Goal: Information Seeking & Learning: Learn about a topic

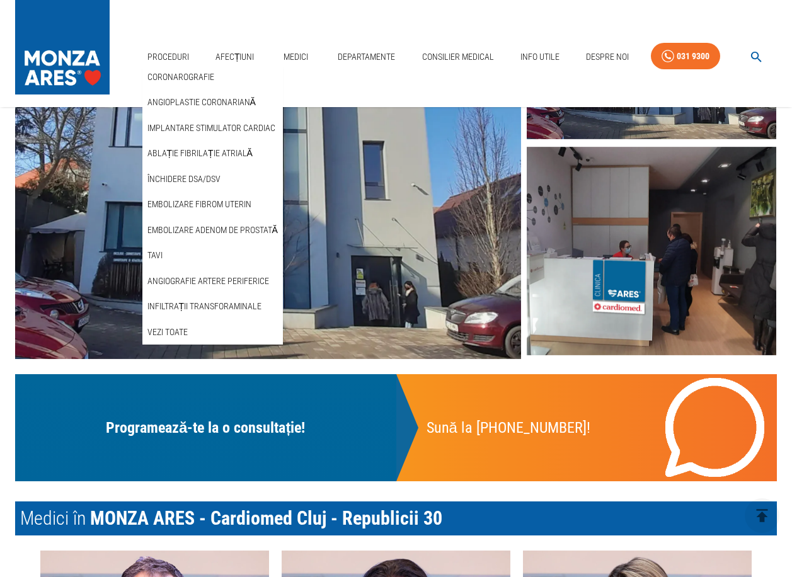
scroll to position [315, 0]
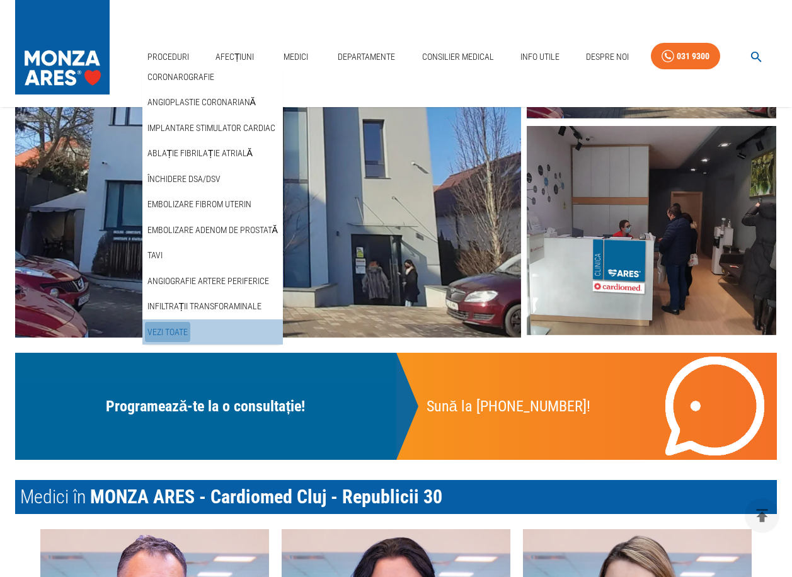
click at [177, 328] on link "Vezi Toate" at bounding box center [167, 332] width 45 height 21
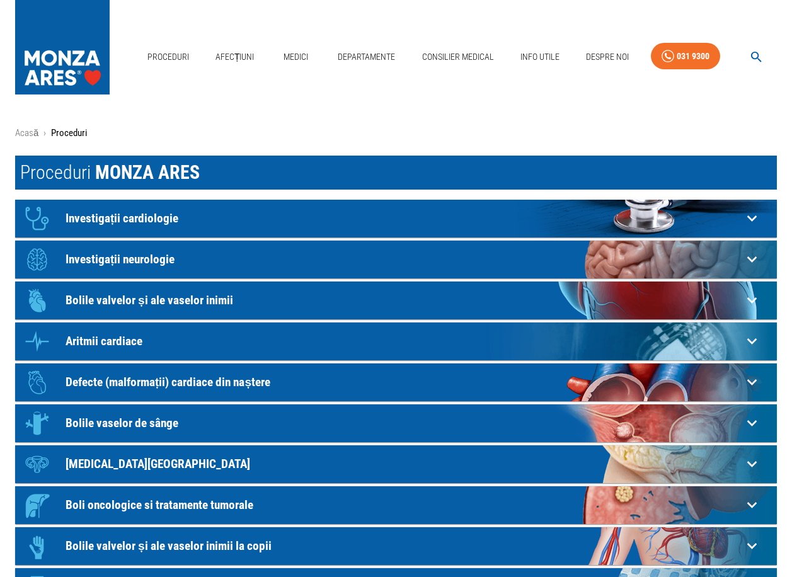
click at [142, 217] on p "Investigații cardiologie" at bounding box center [403, 218] width 676 height 13
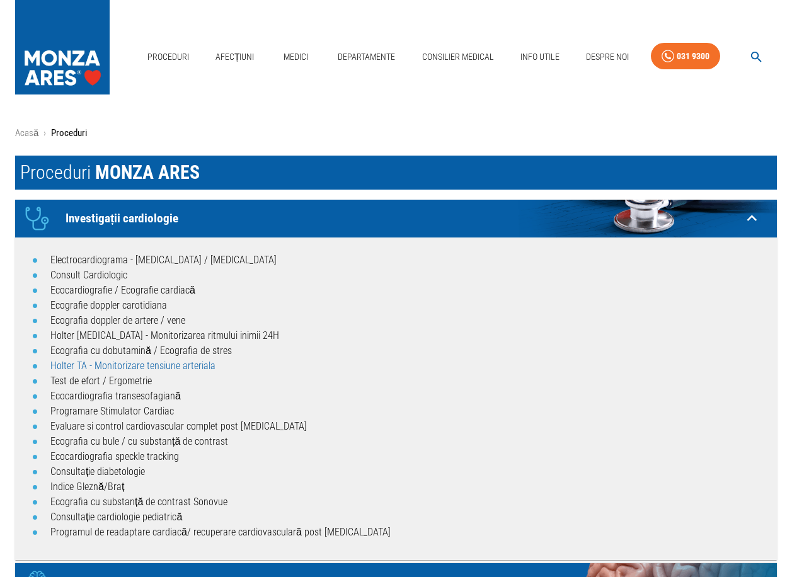
click at [178, 366] on link "Holter TA - Monitorizare tensiune arteriala" at bounding box center [132, 366] width 165 height 12
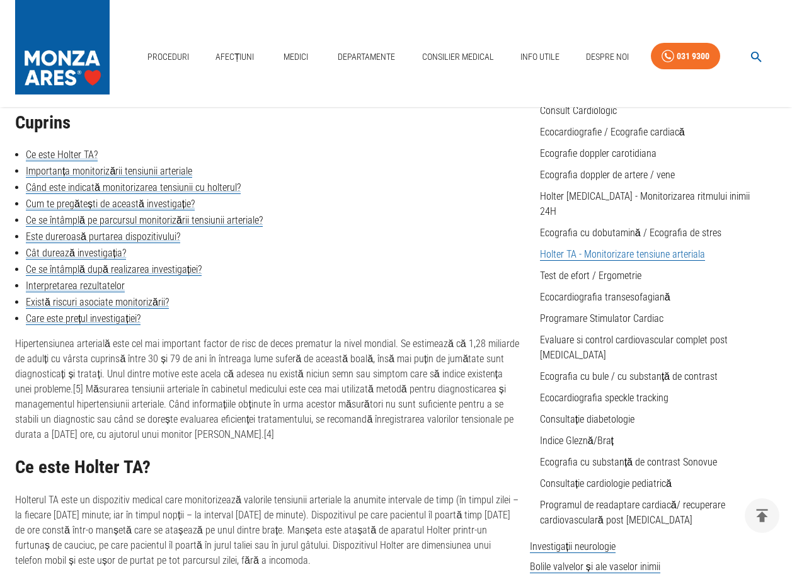
scroll to position [252, 0]
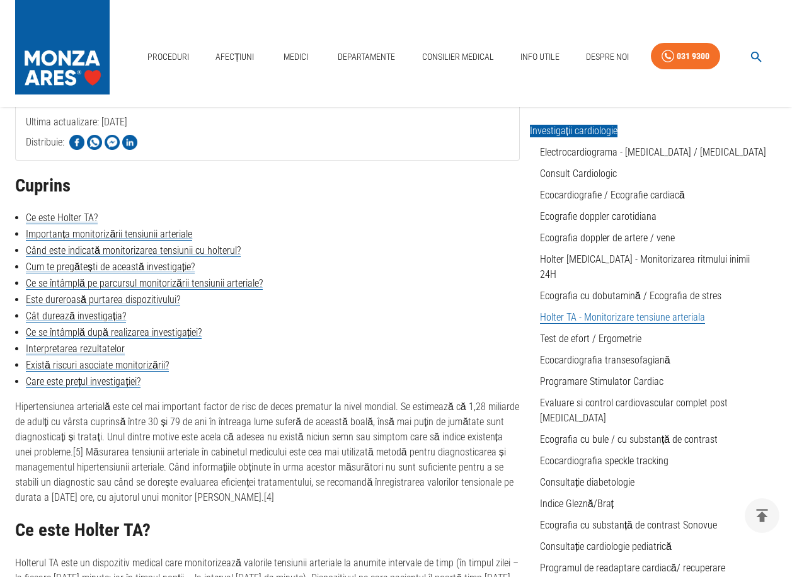
click at [647, 311] on link "Holter TA - Monitorizare tensiune arteriala" at bounding box center [622, 317] width 165 height 13
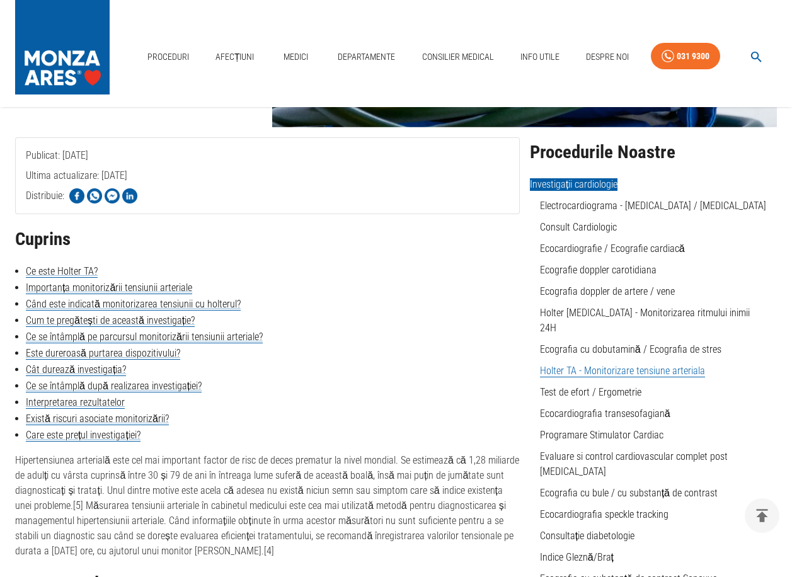
scroll to position [189, 0]
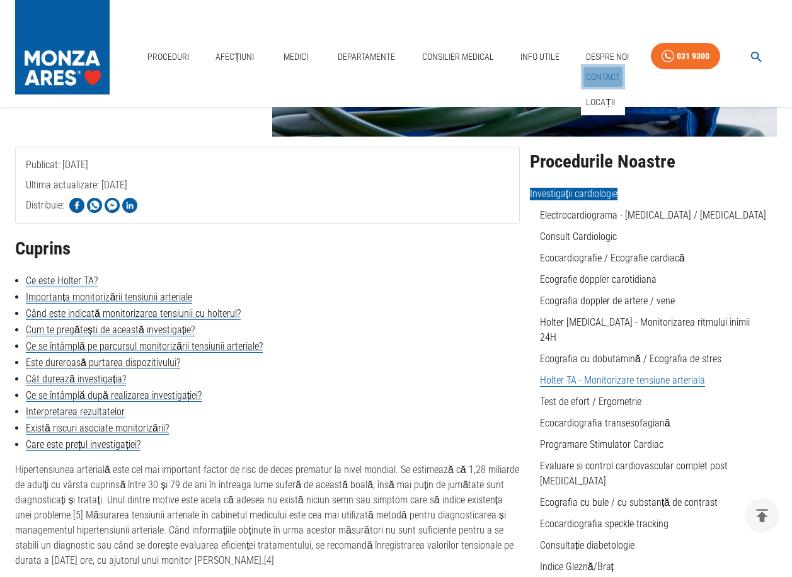
click at [606, 74] on link "Contact" at bounding box center [602, 77] width 39 height 21
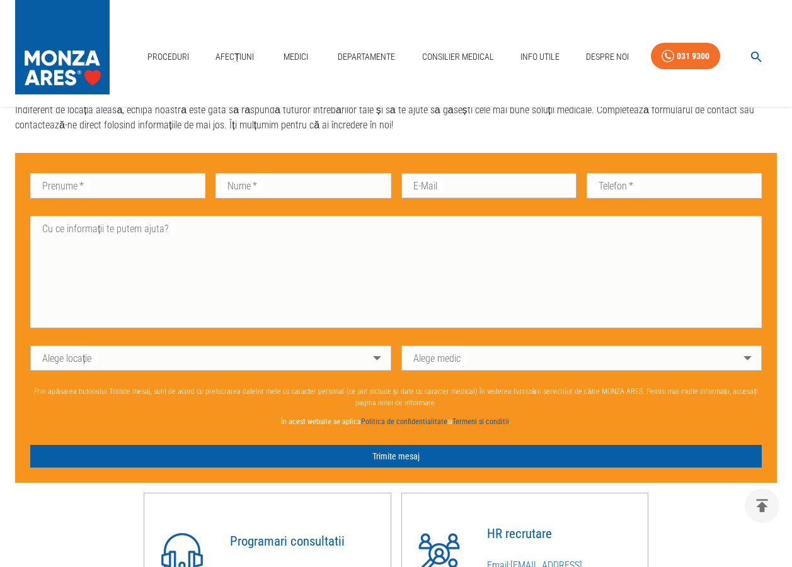
scroll to position [378, 0]
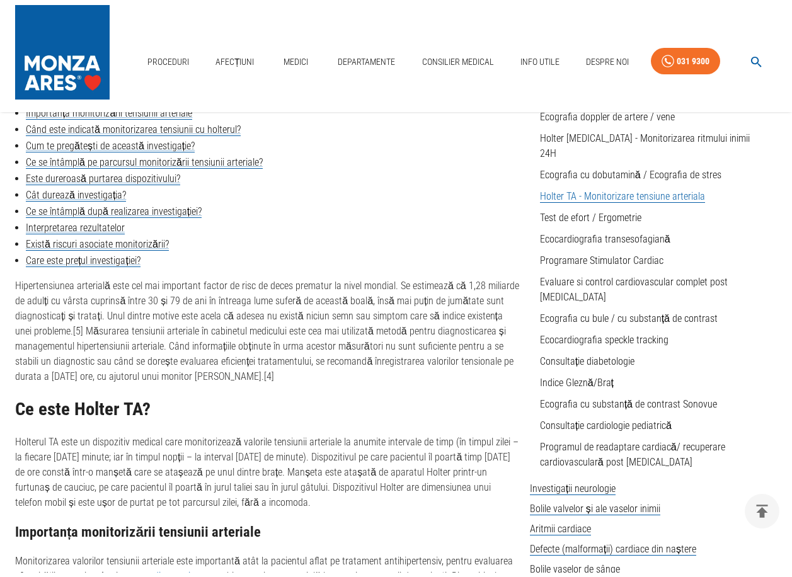
scroll to position [189, 0]
